Goal: Information Seeking & Learning: Learn about a topic

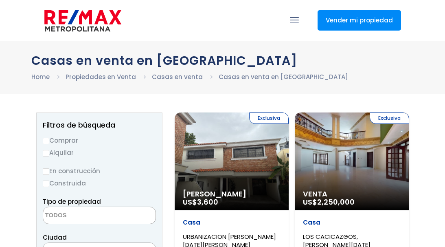
select select
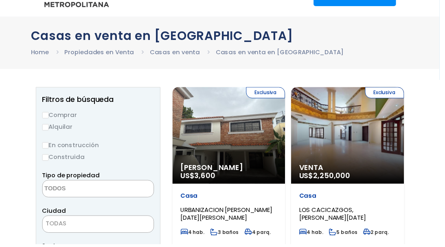
scroll to position [16, 0]
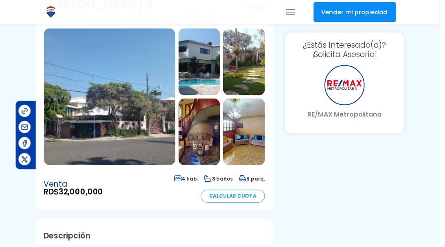
scroll to position [90, 81]
